Goal: Check status: Check status

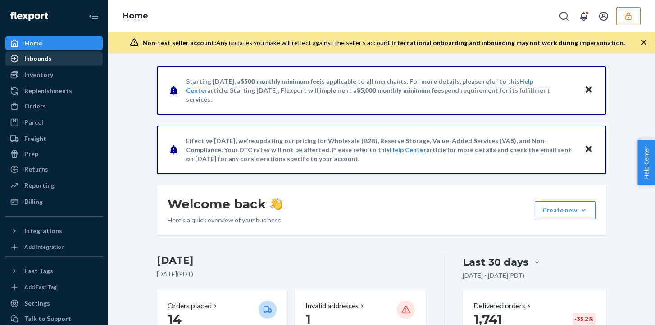
click at [47, 56] on div "Inbounds" at bounding box center [37, 58] width 27 height 9
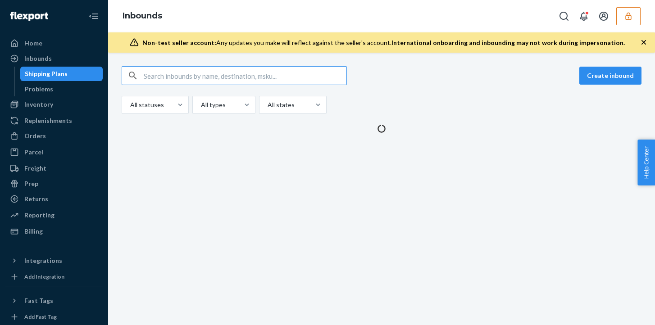
click at [150, 76] on input "text" at bounding box center [245, 76] width 203 height 18
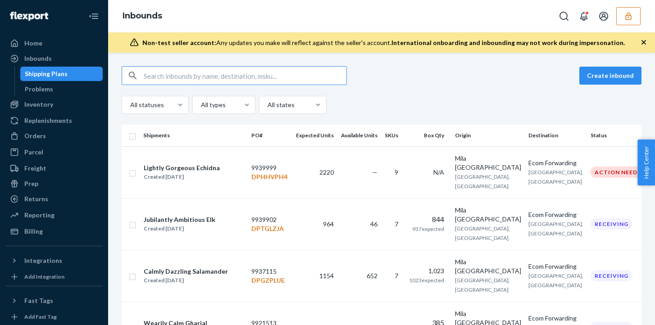
type input "136351075"
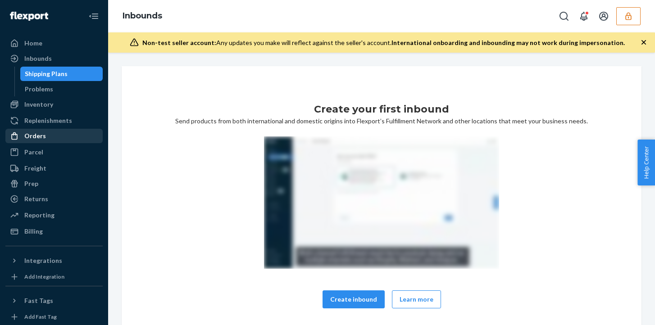
click at [64, 137] on div "Orders" at bounding box center [53, 136] width 95 height 13
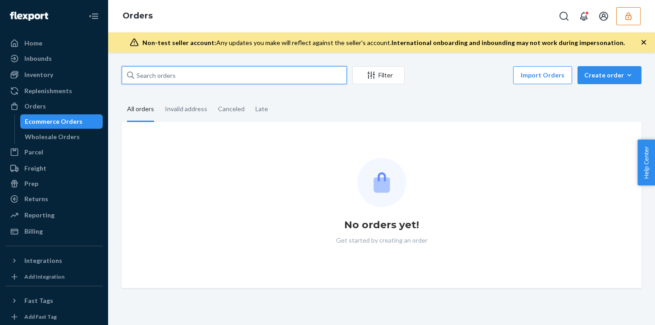
click at [194, 76] on input "text" at bounding box center [234, 75] width 225 height 18
paste input "136351075"
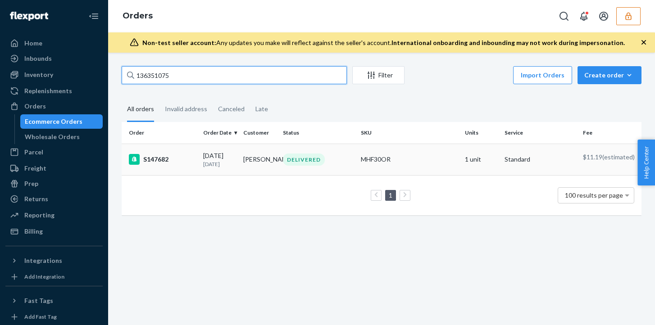
type input "136351075"
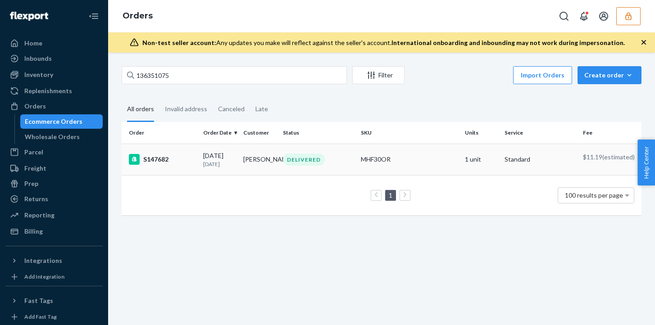
click at [256, 153] on td "[PERSON_NAME]" at bounding box center [259, 160] width 40 height 32
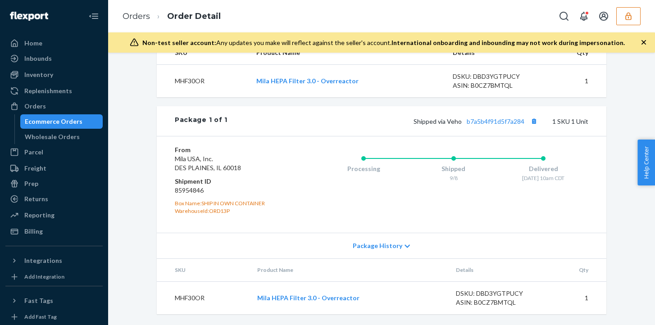
scroll to position [385, 0]
click at [452, 124] on span "Shipped via Veho b7a5b4f91d5f7a284" at bounding box center [476, 121] width 126 height 8
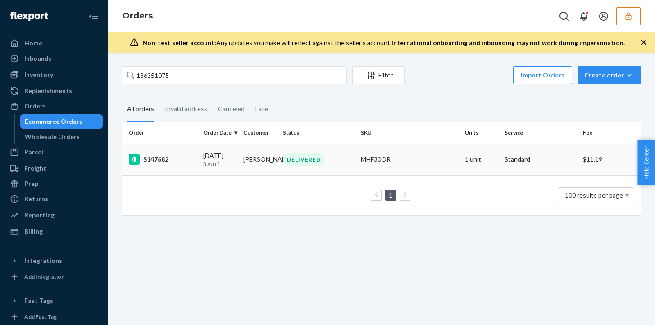
click at [193, 160] on div "S147682" at bounding box center [162, 159] width 67 height 11
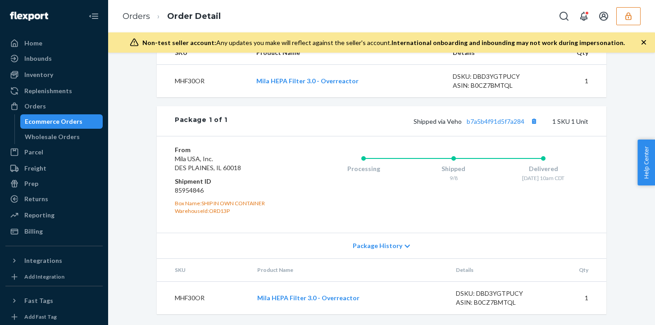
scroll to position [385, 0]
click at [497, 117] on link "b7a5b4f91d5f7a284" at bounding box center [495, 121] width 58 height 8
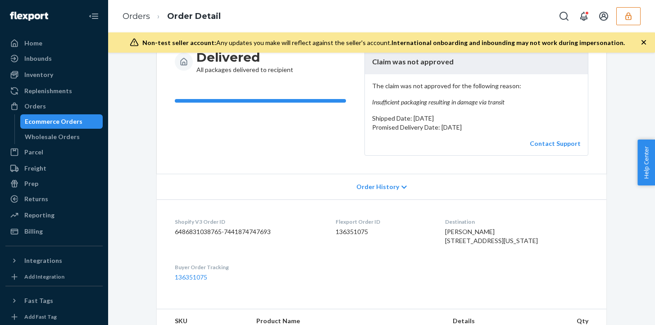
scroll to position [104, 0]
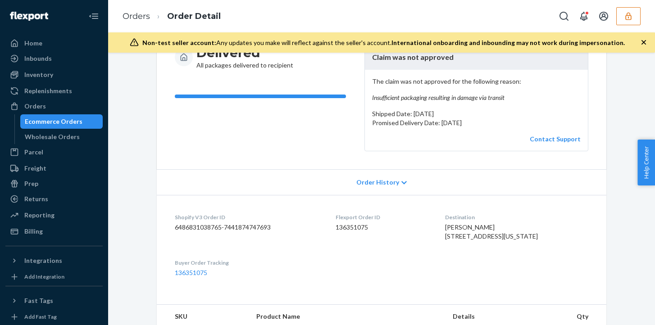
click at [352, 228] on dd "136351075" at bounding box center [382, 227] width 95 height 9
copy dd "136351075"
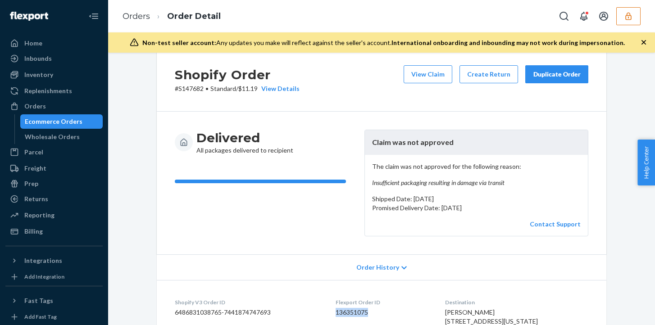
scroll to position [0, 0]
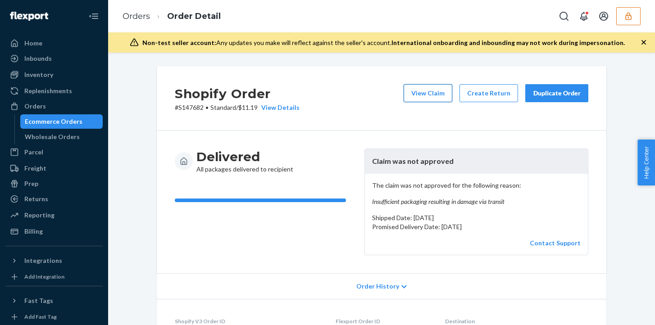
click at [435, 95] on button "View Claim" at bounding box center [427, 93] width 49 height 18
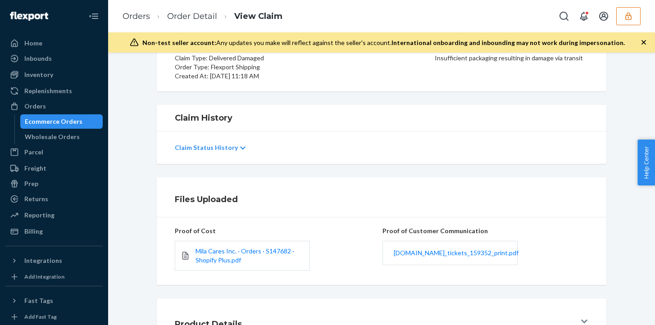
scroll to position [128, 0]
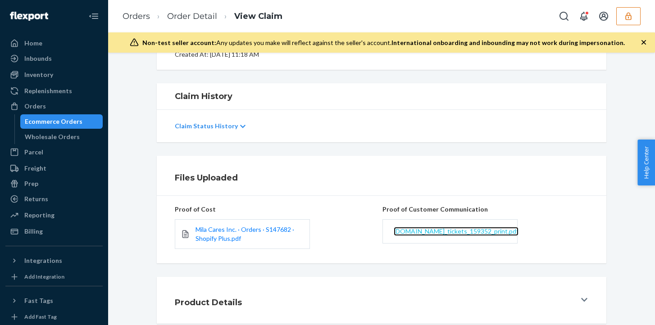
click at [404, 230] on span "[DOMAIN_NAME]_tickets_159352_print.pdf" at bounding box center [455, 231] width 125 height 8
